Goal: Information Seeking & Learning: Learn about a topic

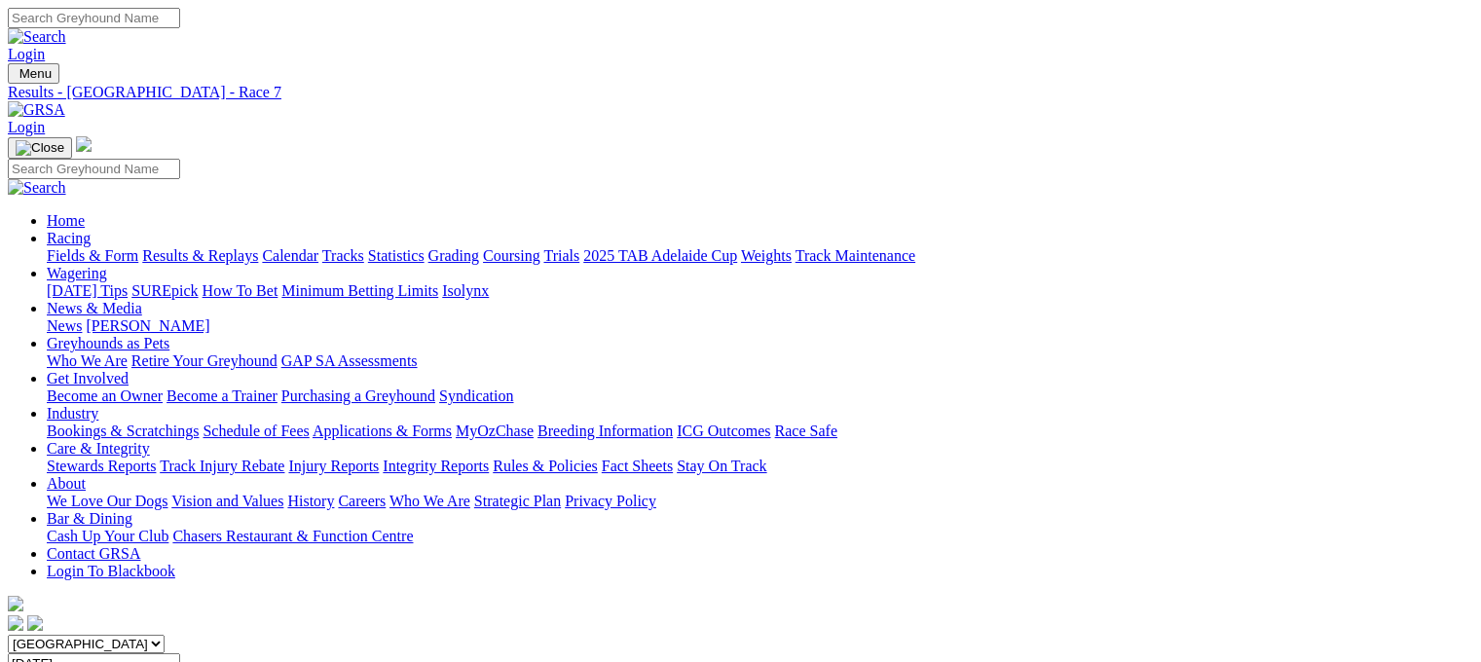
click at [70, 247] on link "Fields & Form" at bounding box center [93, 255] width 92 height 17
click at [165, 635] on select "[GEOGRAPHIC_DATA] [GEOGRAPHIC_DATA] [GEOGRAPHIC_DATA] [GEOGRAPHIC_DATA] [GEOGRA…" at bounding box center [86, 644] width 157 height 18
select select "QLD"
click at [130, 635] on select "[GEOGRAPHIC_DATA] [GEOGRAPHIC_DATA] [GEOGRAPHIC_DATA] [GEOGRAPHIC_DATA] [GEOGRA…" at bounding box center [86, 644] width 157 height 18
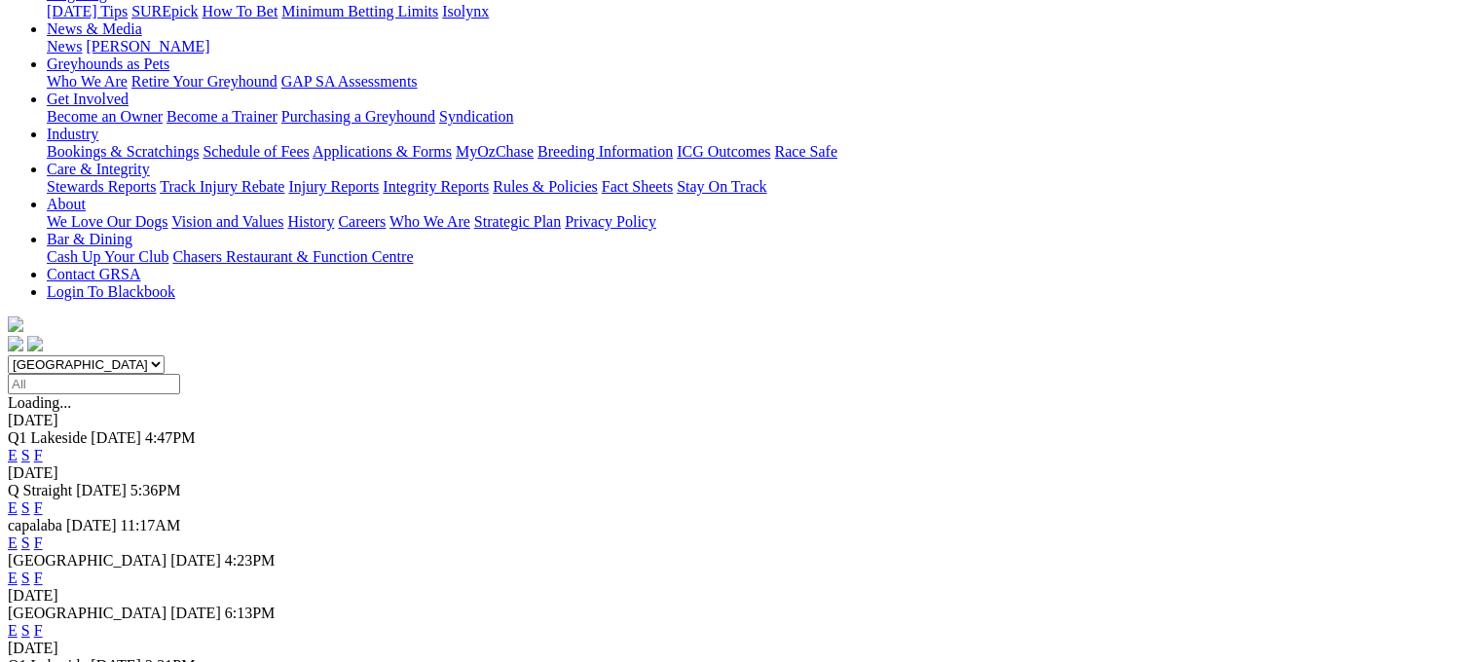
scroll to position [292, 0]
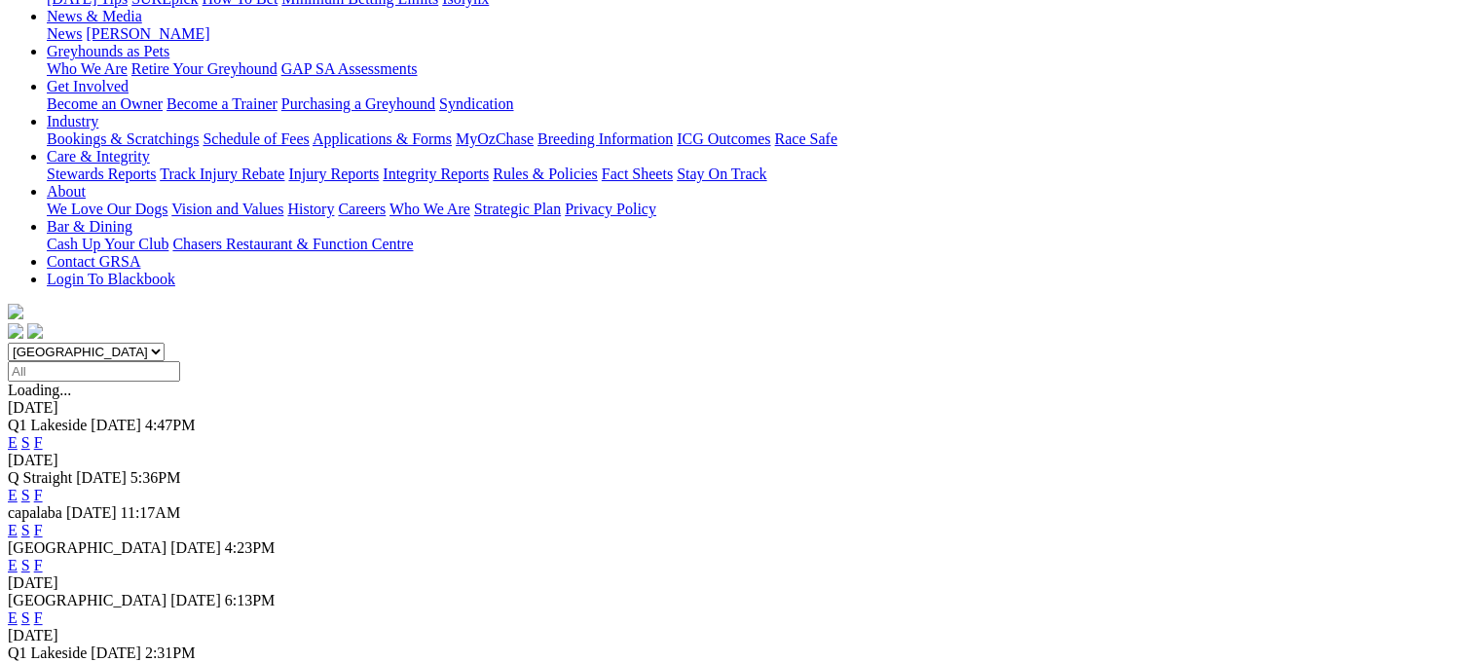
click at [18, 434] on link "E" at bounding box center [13, 442] width 10 height 17
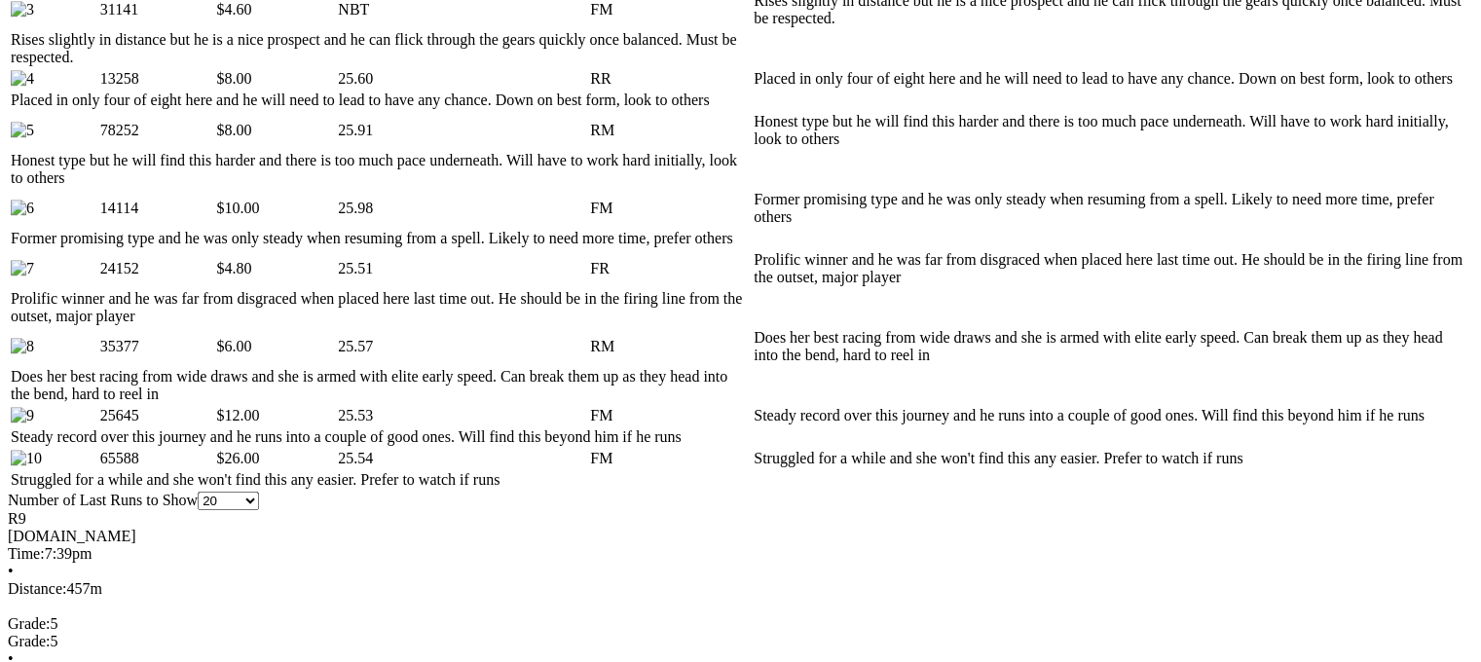
scroll to position [1363, 0]
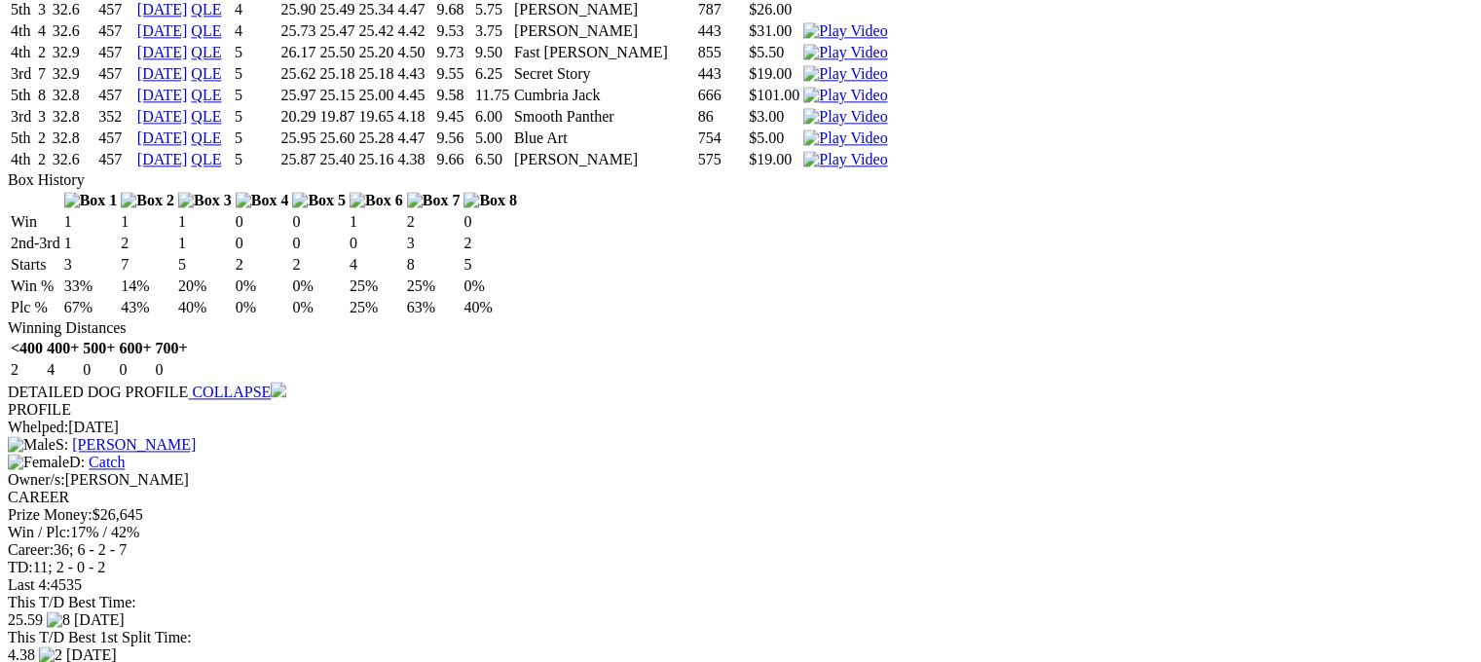
scroll to position [2629, 0]
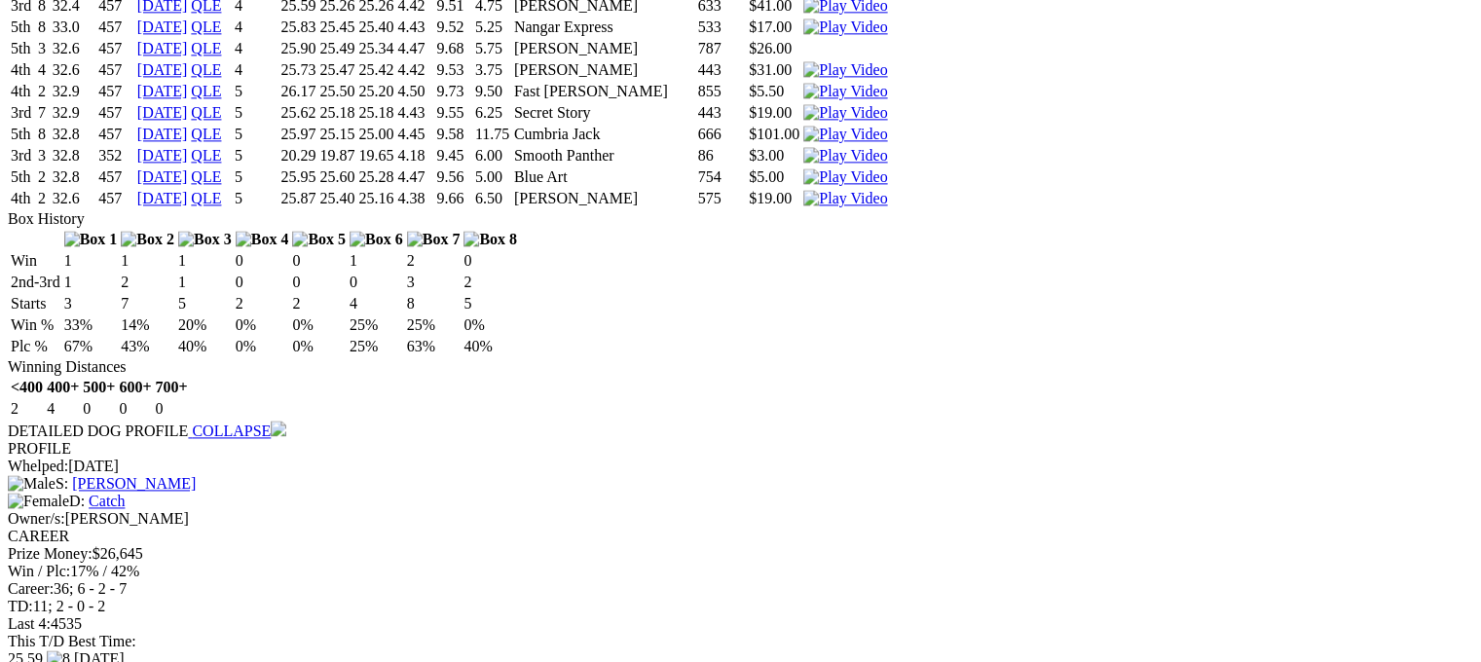
drag, startPoint x: 624, startPoint y: 521, endPoint x: 648, endPoint y: 525, distance: 24.7
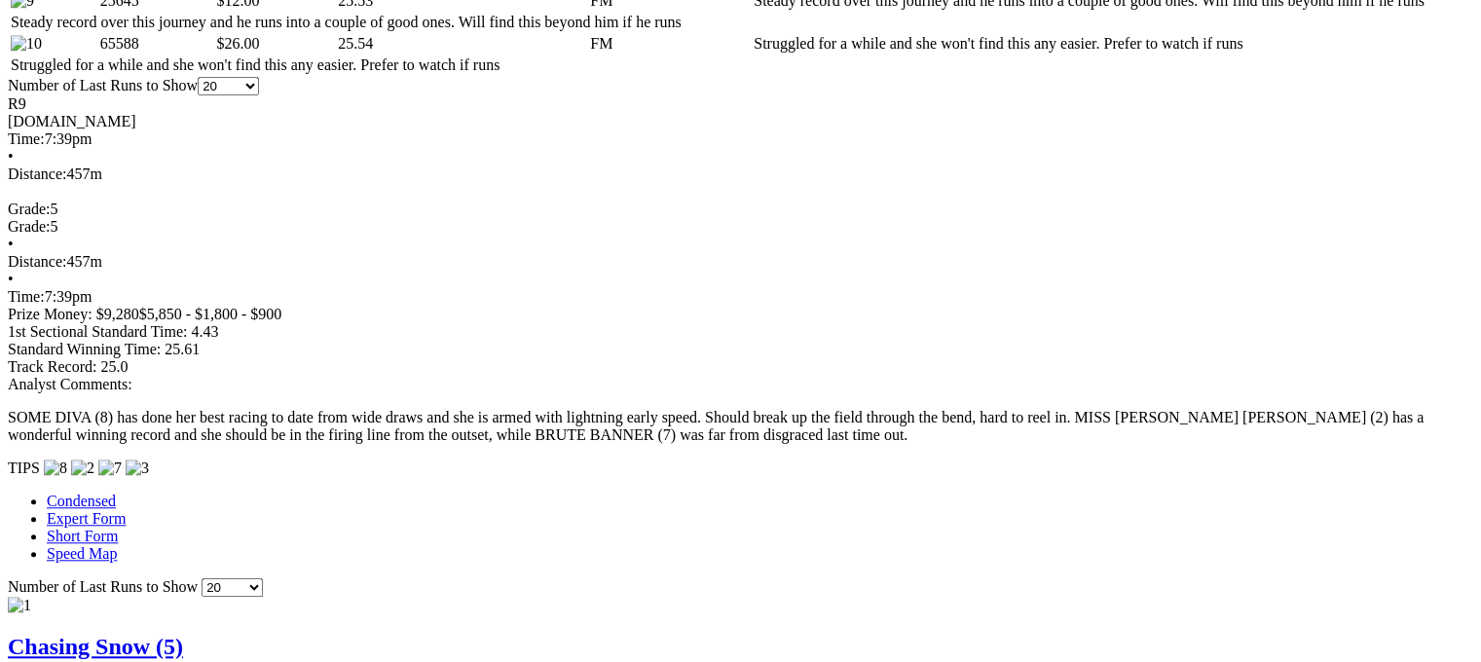
scroll to position [1363, 0]
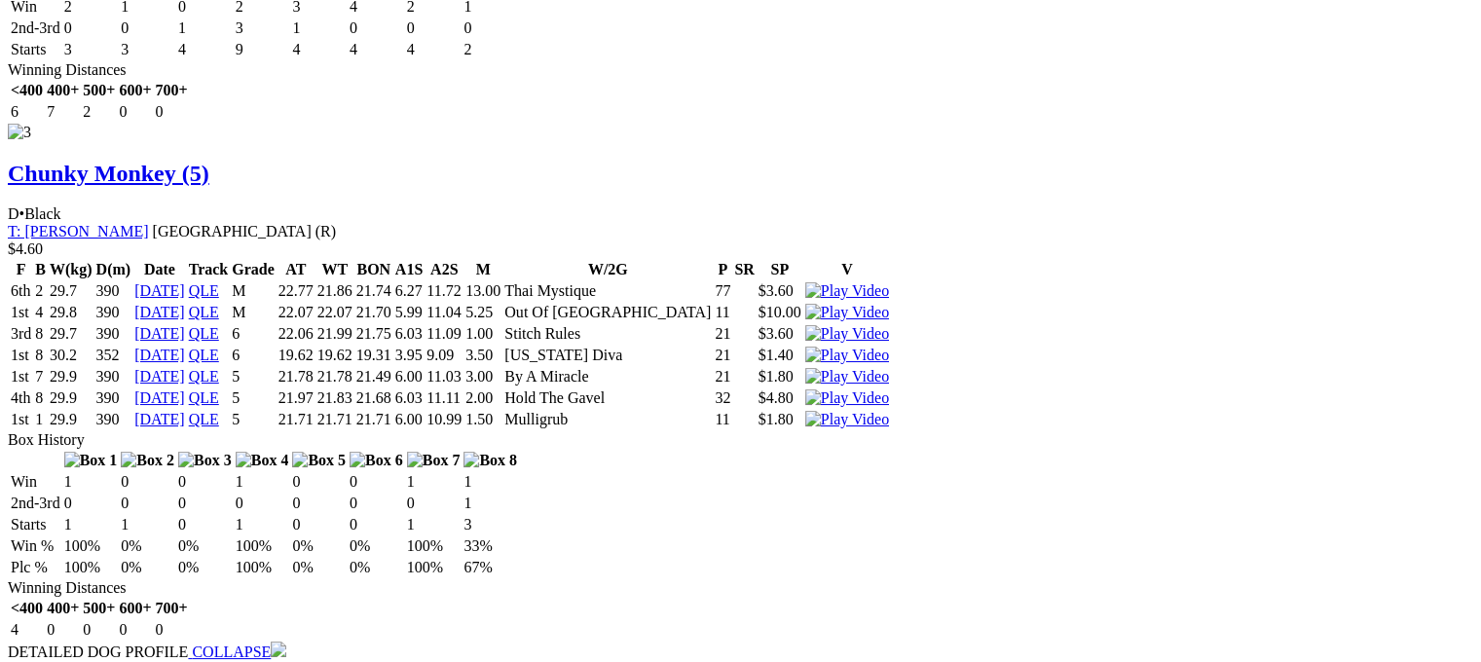
scroll to position [4771, 0]
